Goal: Navigation & Orientation: Find specific page/section

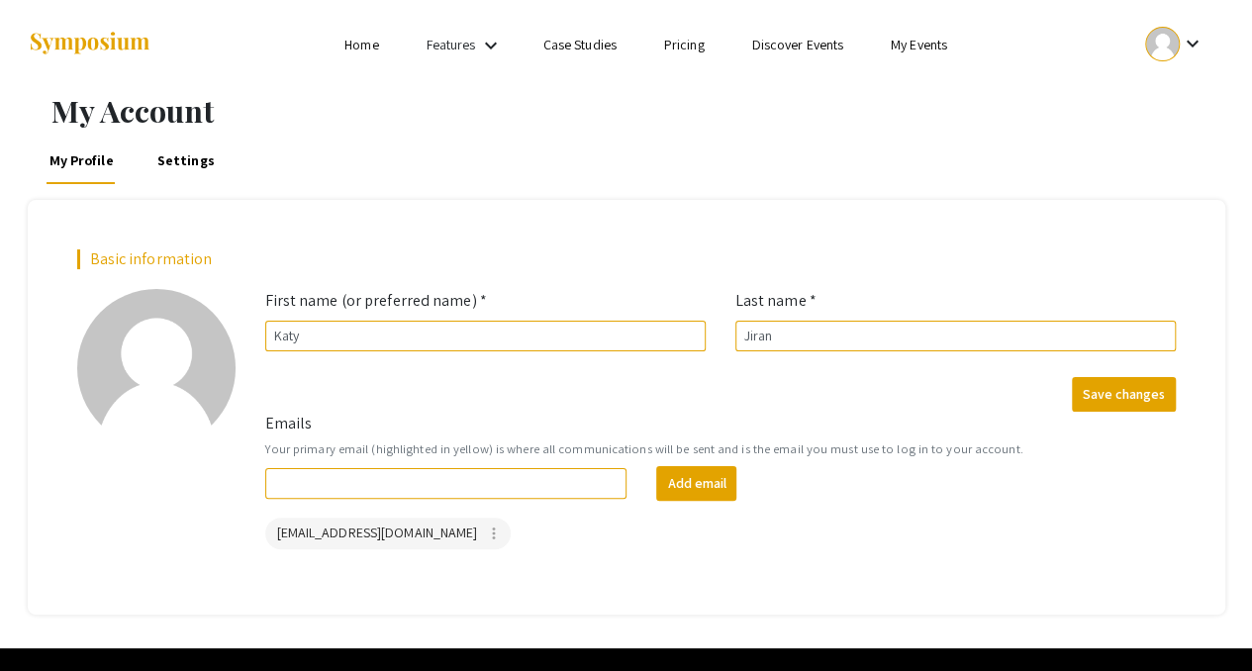
click at [923, 43] on link "My Events" at bounding box center [919, 45] width 56 height 18
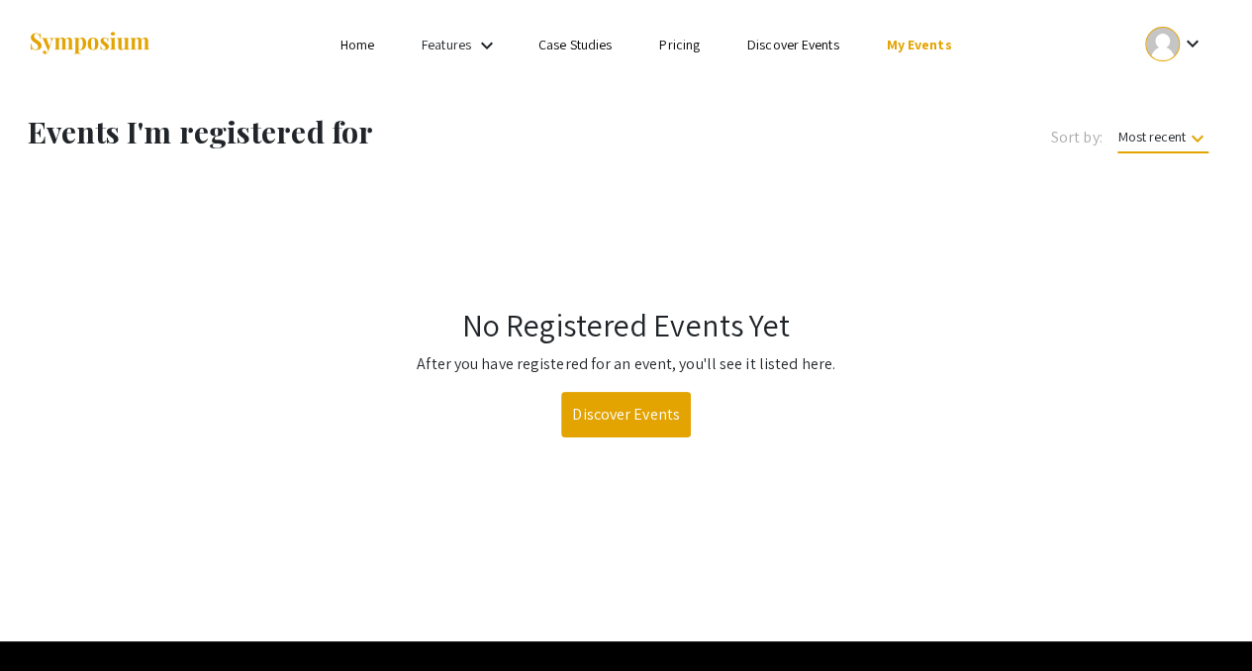
click at [1174, 58] on div "keyboard_arrow_down" at bounding box center [1174, 44] width 68 height 45
click at [1174, 102] on button "My Account" at bounding box center [1185, 98] width 122 height 48
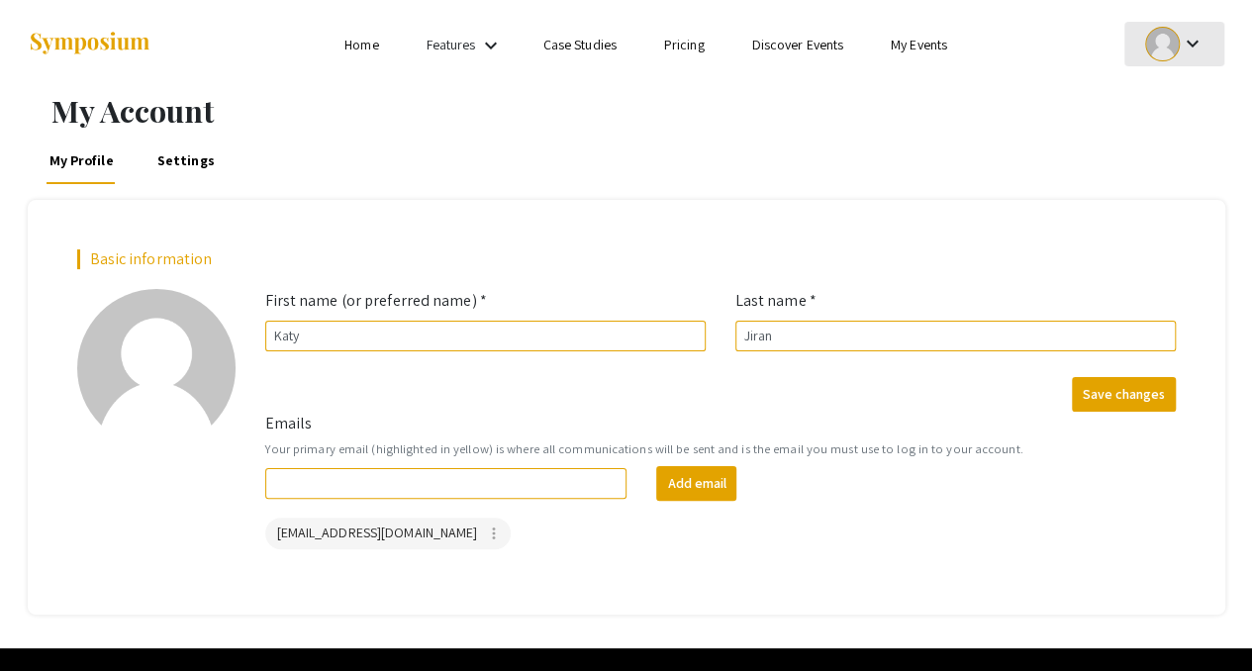
click at [1169, 48] on div at bounding box center [1162, 44] width 35 height 35
click at [1159, 153] on button "My Submissions" at bounding box center [1185, 146] width 122 height 48
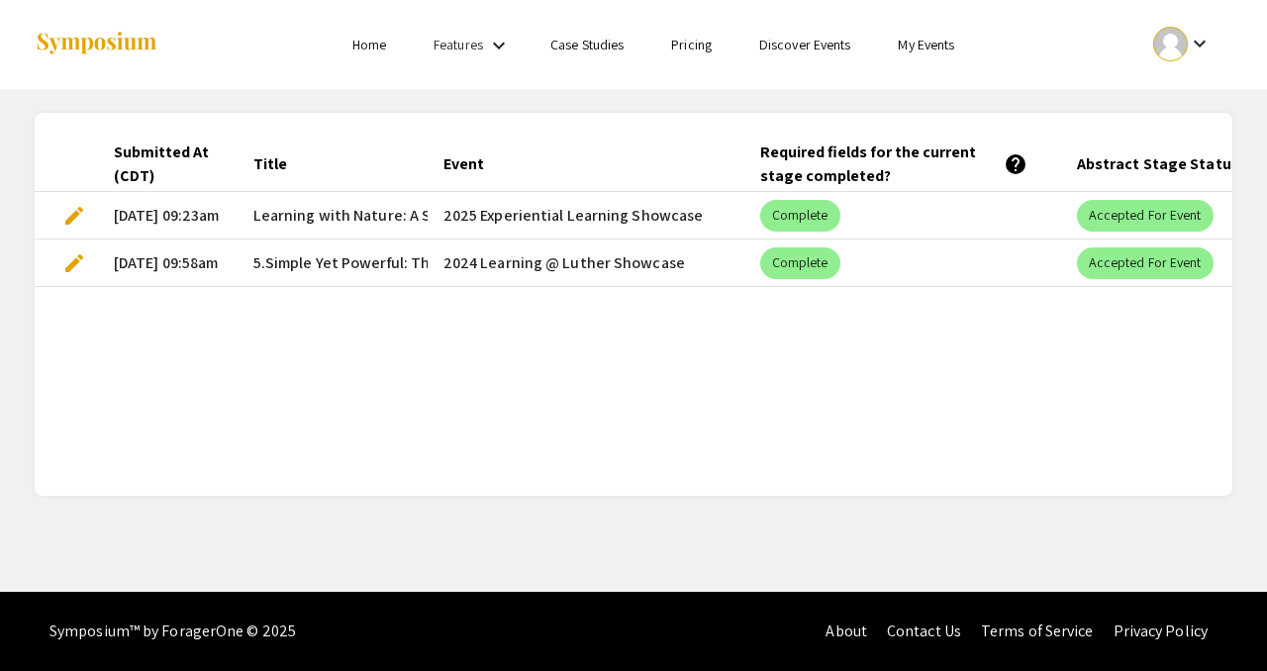
scroll to position [0, 52]
